Goal: Task Accomplishment & Management: Manage account settings

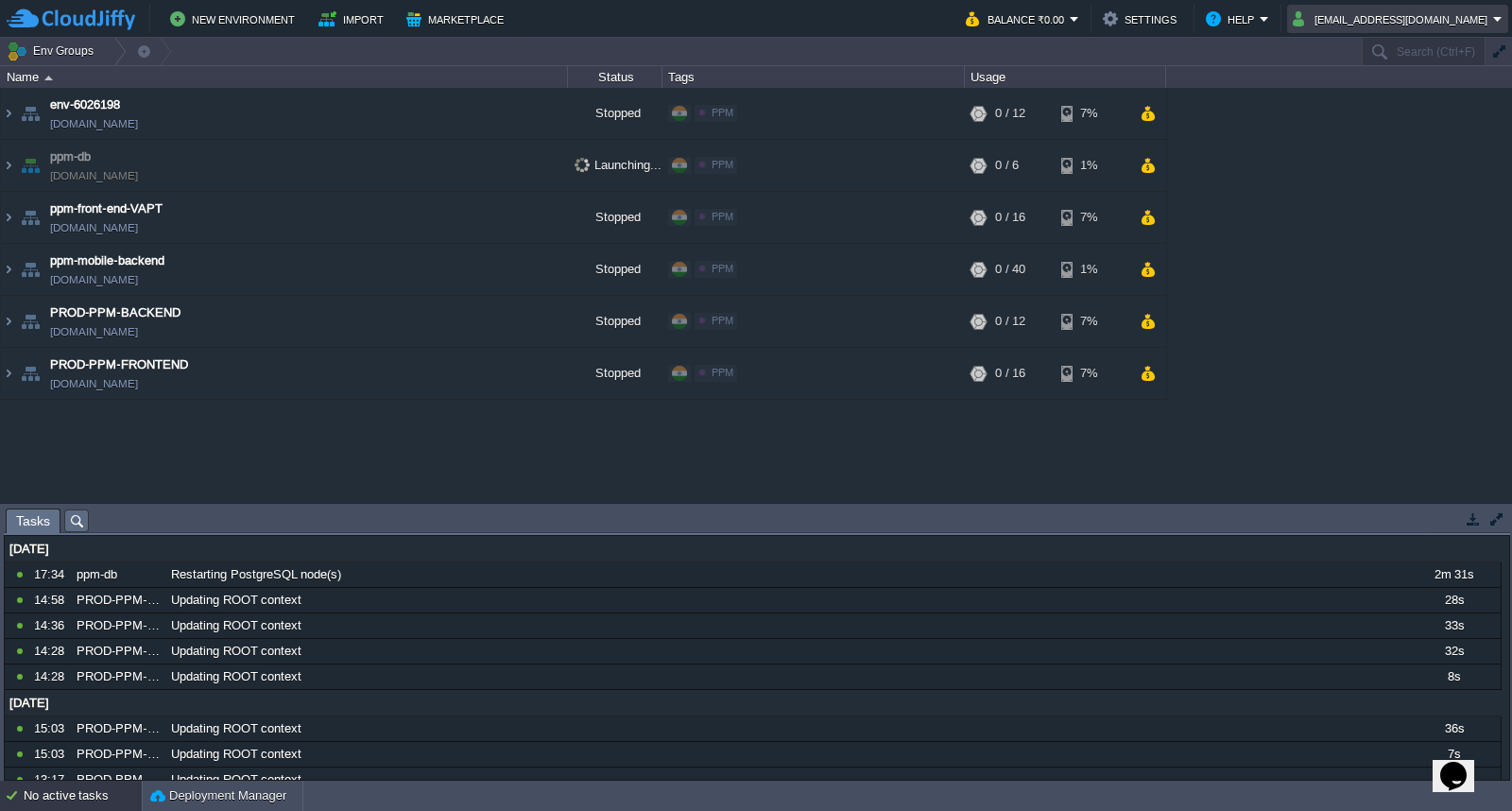
click at [1504, 10] on td "[EMAIL_ADDRESS][DOMAIN_NAME]" at bounding box center [1397, 18] width 221 height 28
click at [1402, 92] on span "Sign out" at bounding box center [1402, 99] width 46 height 15
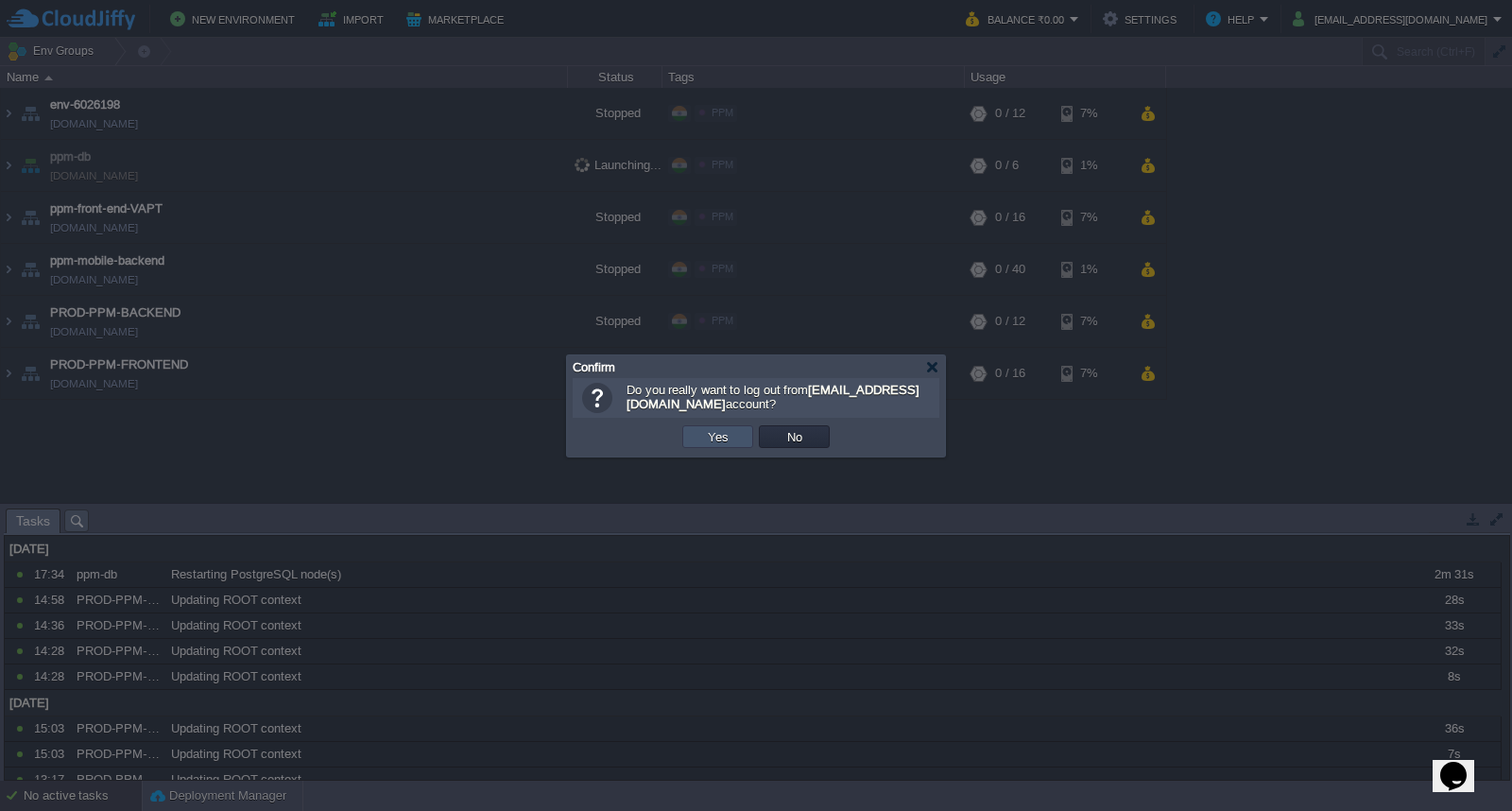
click at [724, 438] on button "Yes" at bounding box center [718, 436] width 32 height 17
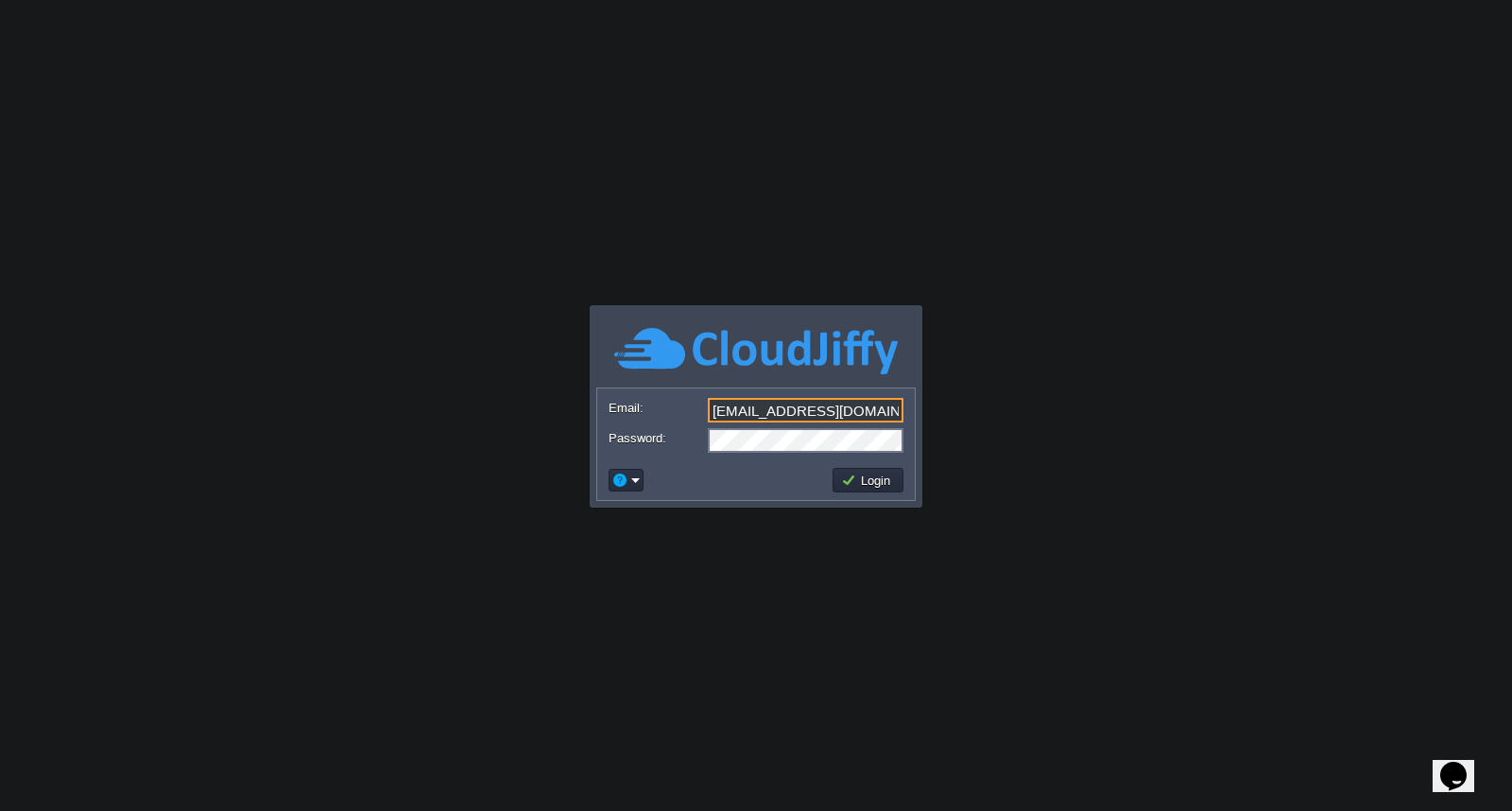
click at [885, 401] on input "[EMAIL_ADDRESS][DOMAIN_NAME]" at bounding box center [805, 409] width 195 height 24
type input "[EMAIL_ADDRESS][DOMAIN_NAME]"
click at [875, 489] on td "Login" at bounding box center [867, 479] width 71 height 24
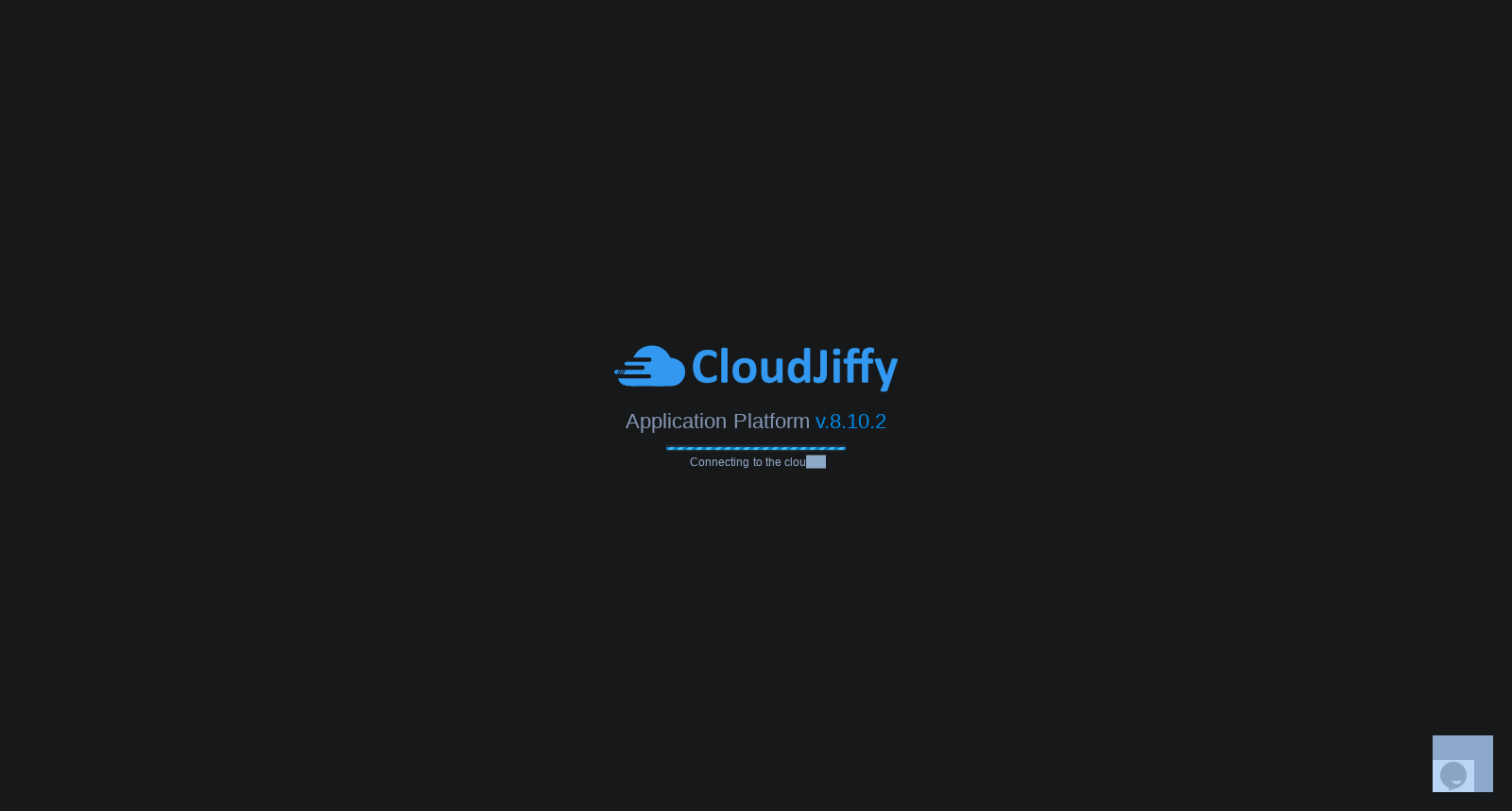
drag, startPoint x: 871, startPoint y: 475, endPoint x: 804, endPoint y: 461, distance: 68.4
click at [804, 461] on body "Application Platform v.8.10.2 Connecting to the cloud... Email: cloud@sarabhaii…" at bounding box center [756, 406] width 1512 height 811
click at [806, 460] on span "Connecting to the cloud..." at bounding box center [756, 463] width 180 height 14
click at [843, 467] on span "Connecting to the cloud..." at bounding box center [756, 463] width 180 height 14
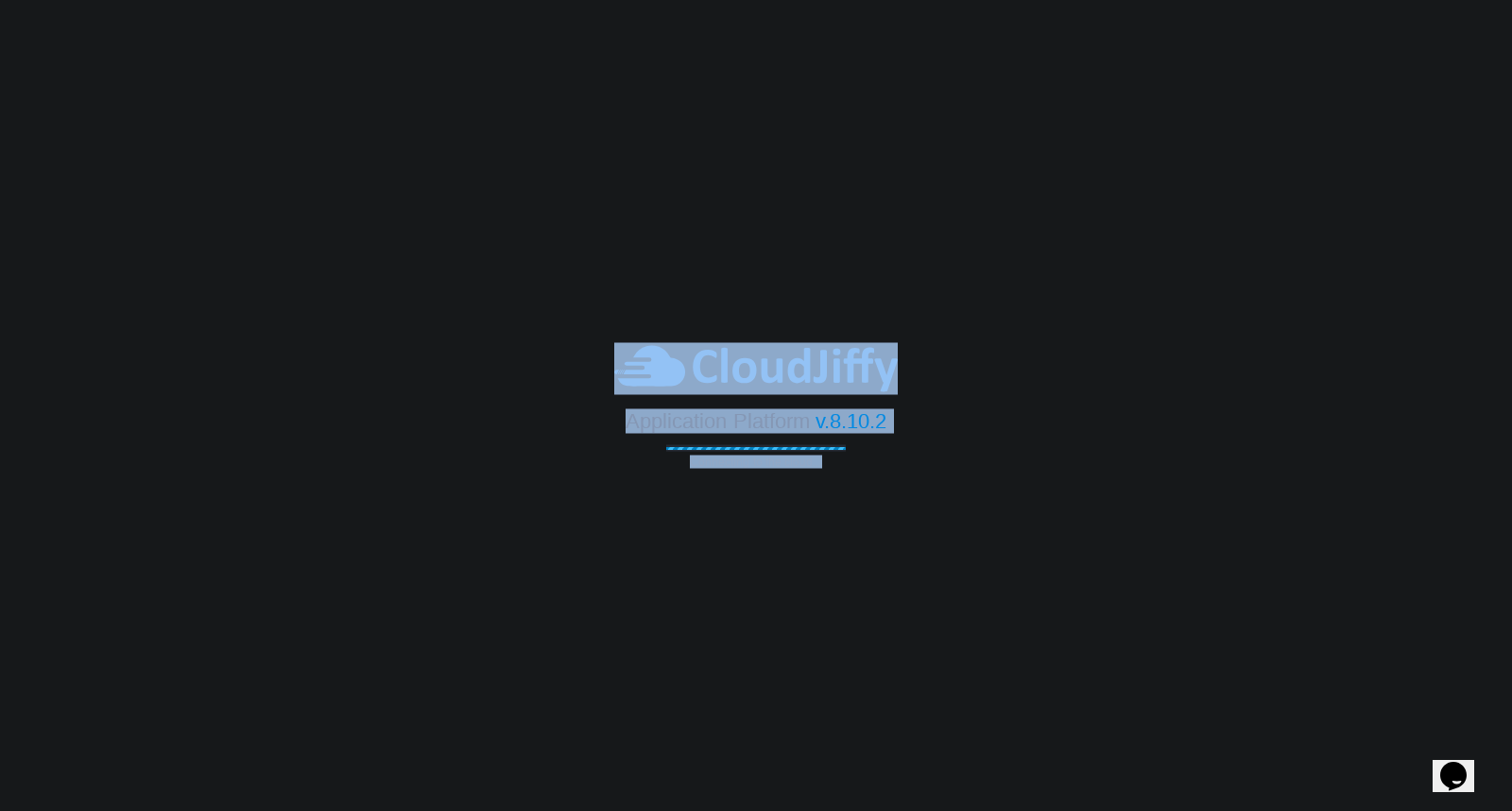
drag, startPoint x: 828, startPoint y: 464, endPoint x: 678, endPoint y: 345, distance: 191.5
click at [678, 345] on div "Application Platform v.8.10.2 Connecting to the cloud..." at bounding box center [756, 406] width 1512 height 125
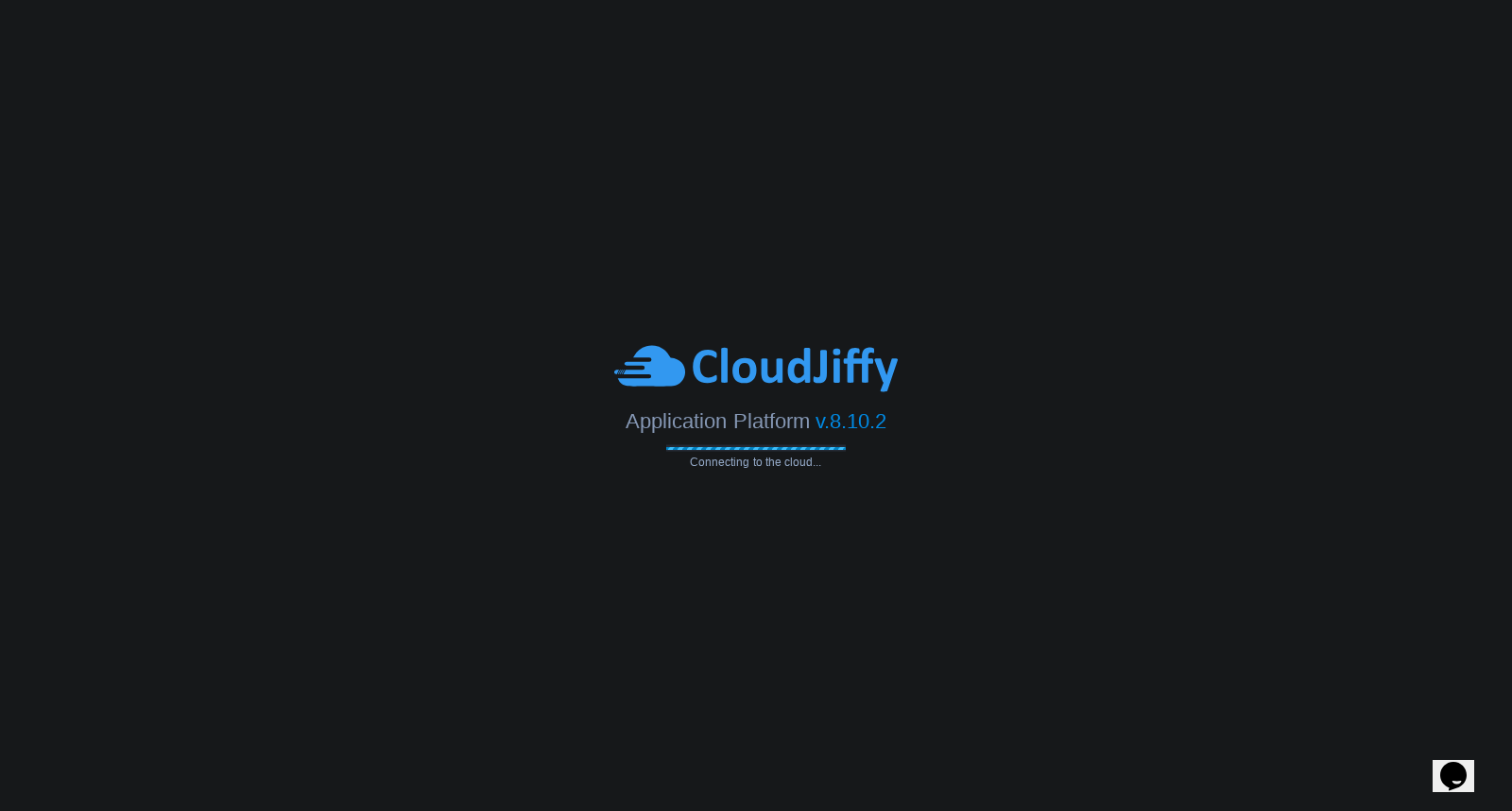
click at [685, 306] on body "Application Platform v.8.10.2 Connecting to the cloud... Email: cloud@sarabhaii…" at bounding box center [756, 406] width 1512 height 811
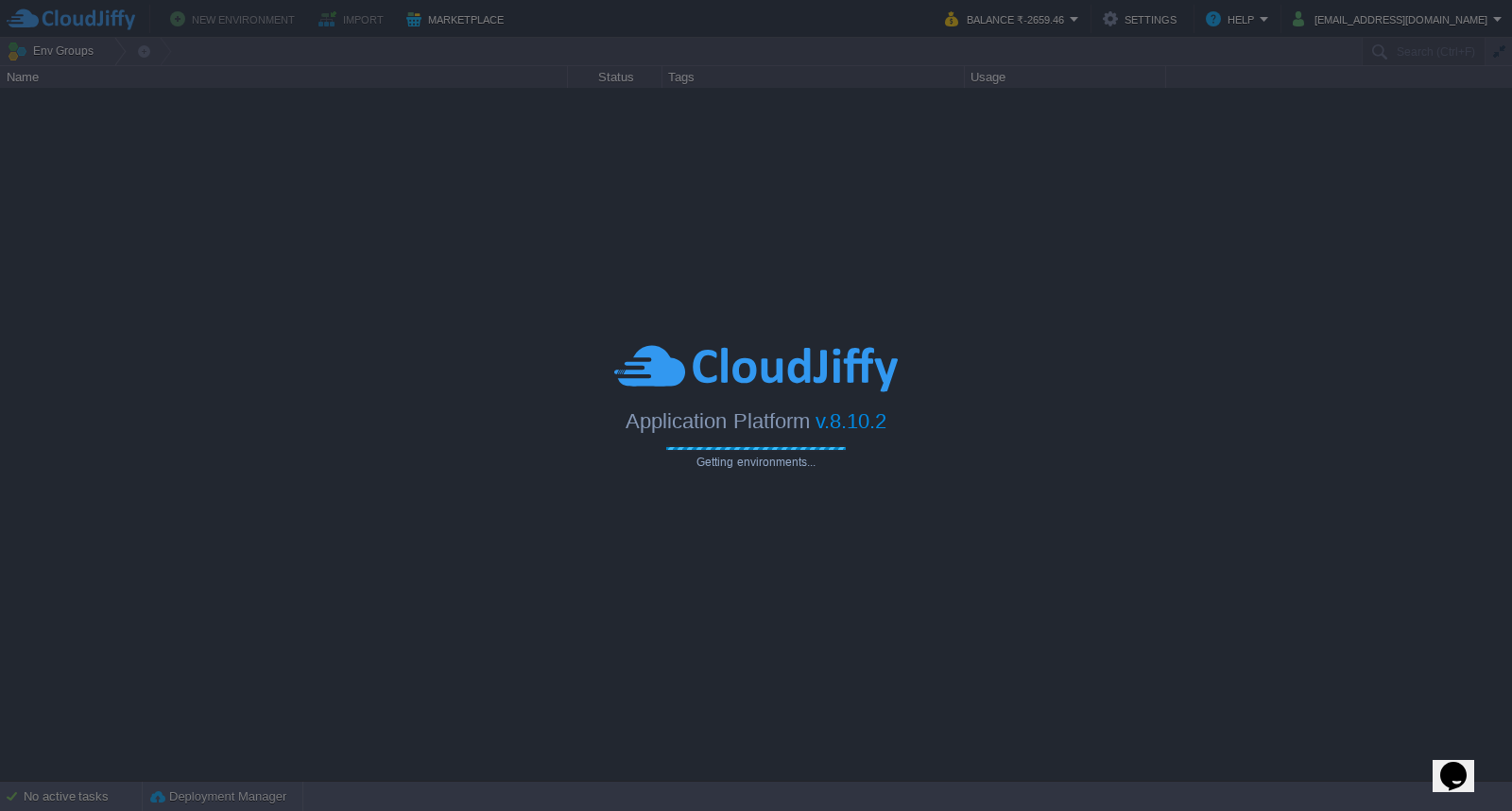
type input "Search (Ctrl+F)"
